Goal: Navigation & Orientation: Find specific page/section

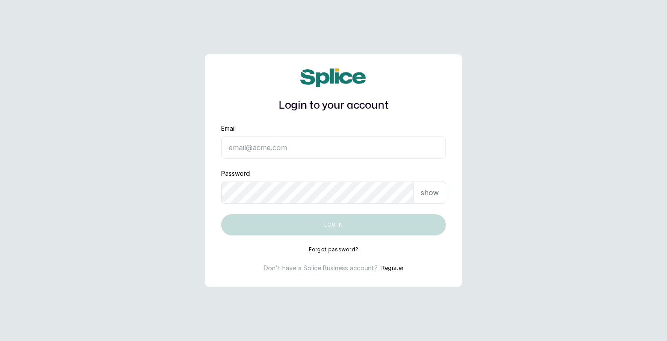
click at [300, 147] on input "Email" at bounding box center [333, 148] width 225 height 22
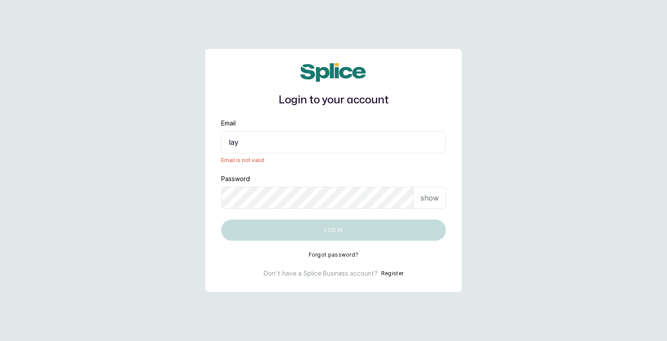
type input "layo@withsplice.com"
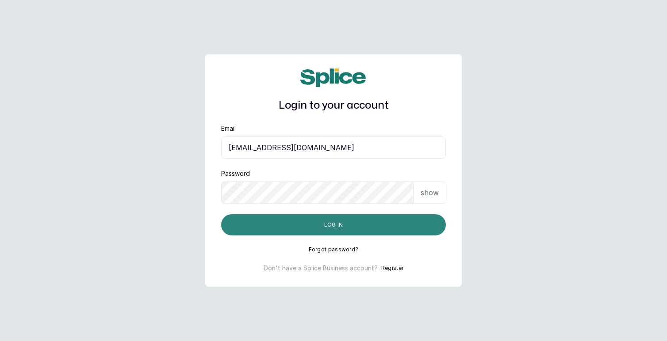
click at [326, 223] on button "Log in" at bounding box center [333, 224] width 225 height 21
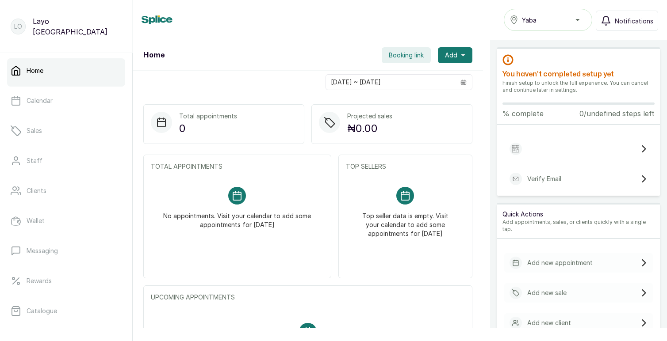
click at [546, 26] on button "Yaba" at bounding box center [548, 20] width 88 height 22
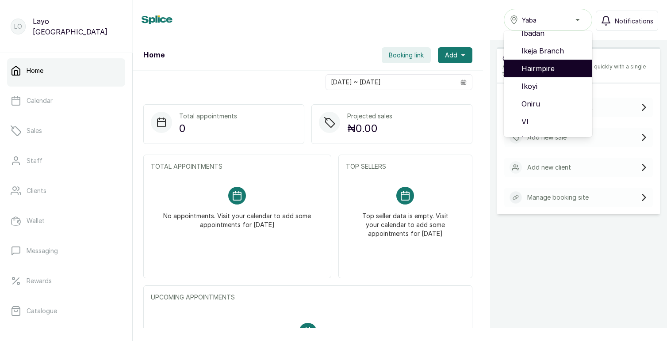
scroll to position [57, 0]
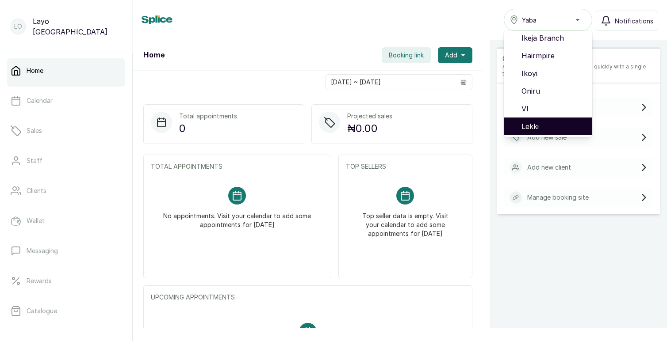
click at [529, 123] on span "Lekki" at bounding box center [553, 126] width 64 height 11
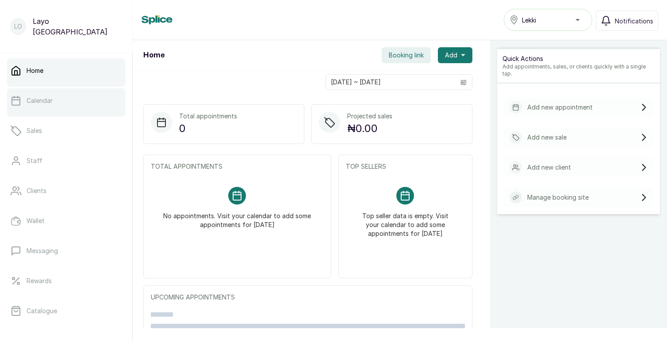
click at [36, 107] on link "Calendar" at bounding box center [66, 100] width 118 height 25
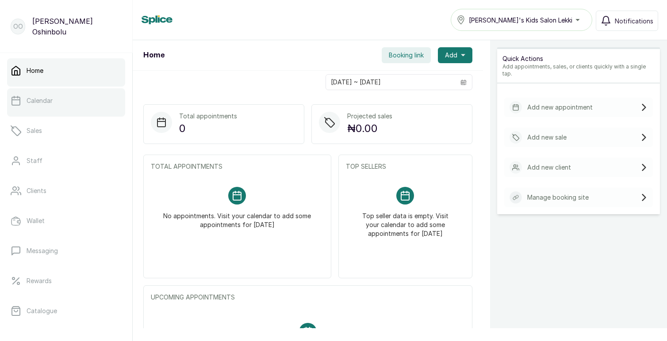
click at [49, 103] on p "Calendar" at bounding box center [40, 100] width 26 height 9
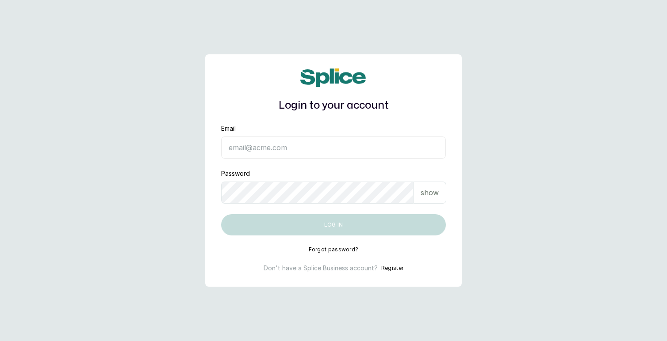
click at [312, 149] on input "Email" at bounding box center [333, 148] width 225 height 22
type input "l"
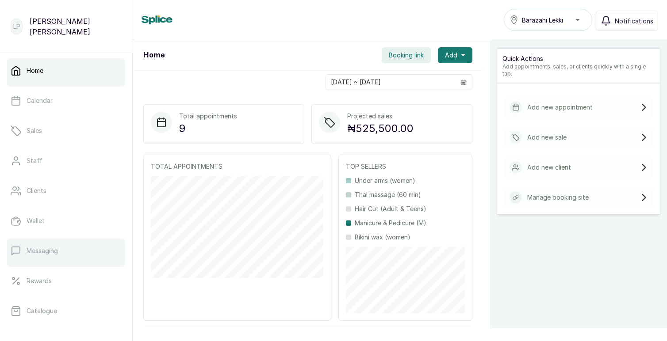
click at [58, 254] on p "Messaging" at bounding box center [42, 251] width 31 height 9
